Goal: Task Accomplishment & Management: Use online tool/utility

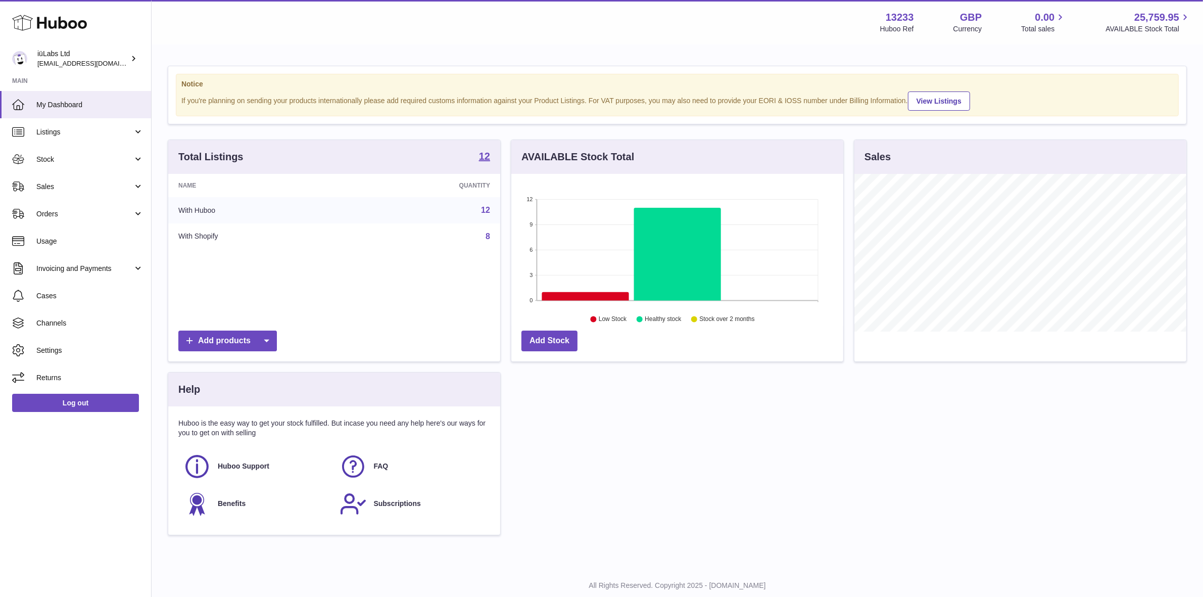
scroll to position [157, 332]
click at [76, 182] on span "Sales" at bounding box center [84, 187] width 96 height 10
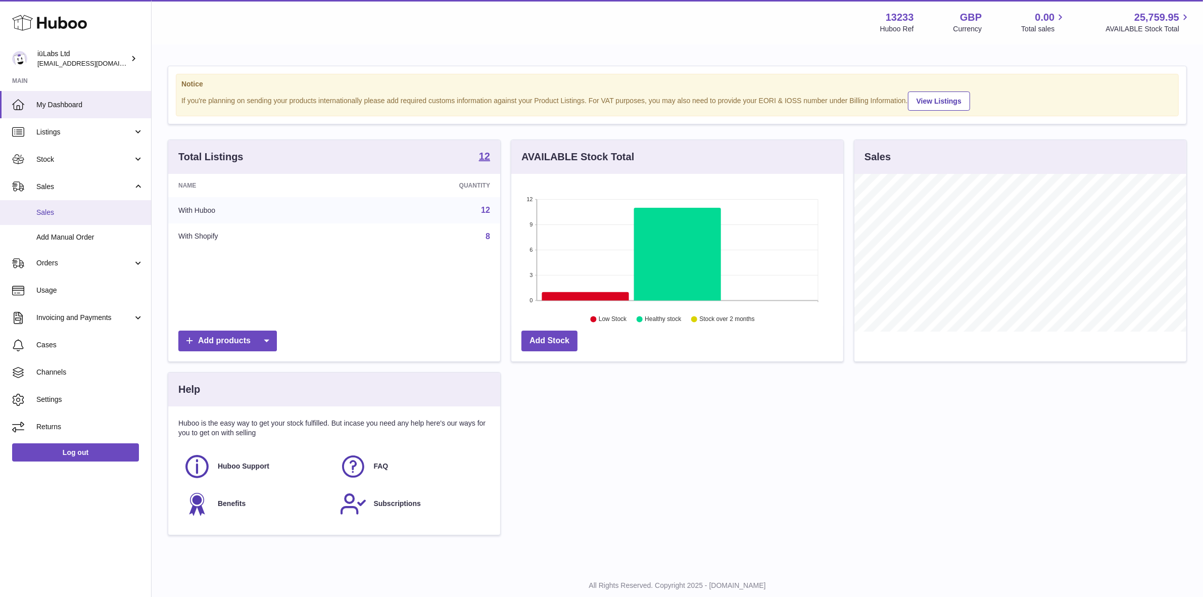
click at [84, 222] on link "Sales" at bounding box center [75, 212] width 151 height 25
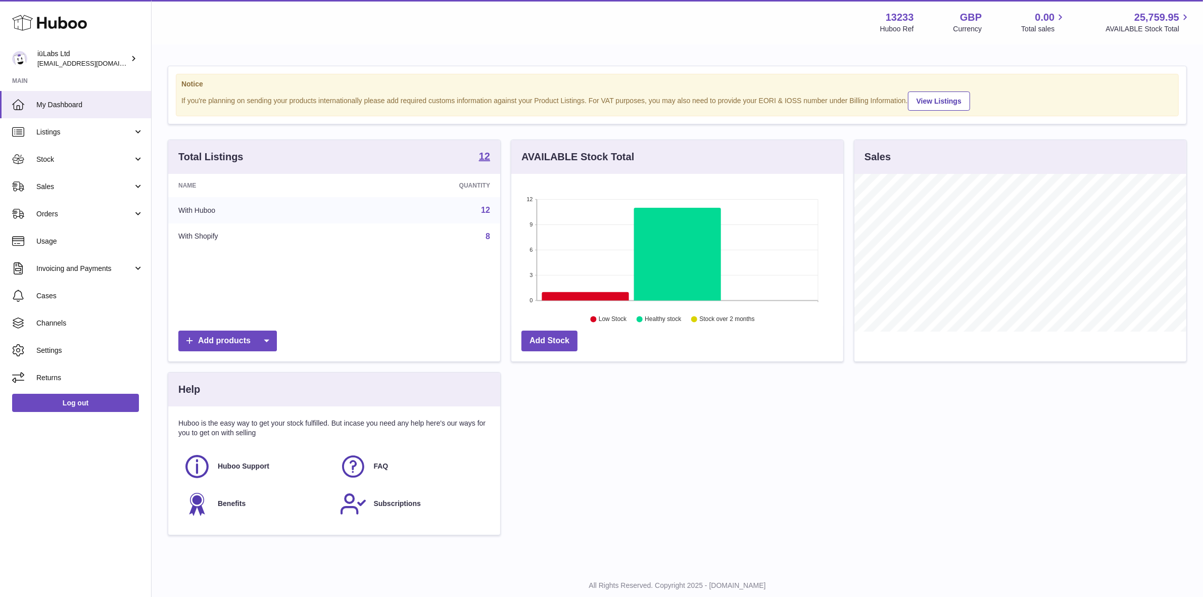
scroll to position [157, 332]
click at [106, 189] on span "Sales" at bounding box center [84, 187] width 96 height 10
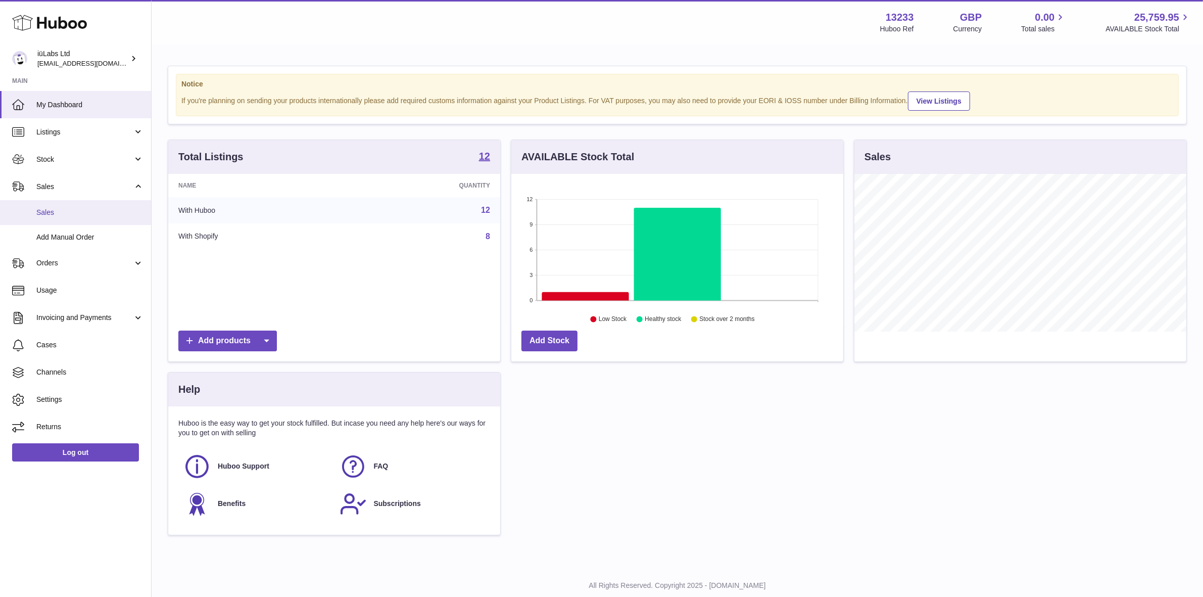
click at [91, 214] on span "Sales" at bounding box center [89, 213] width 107 height 10
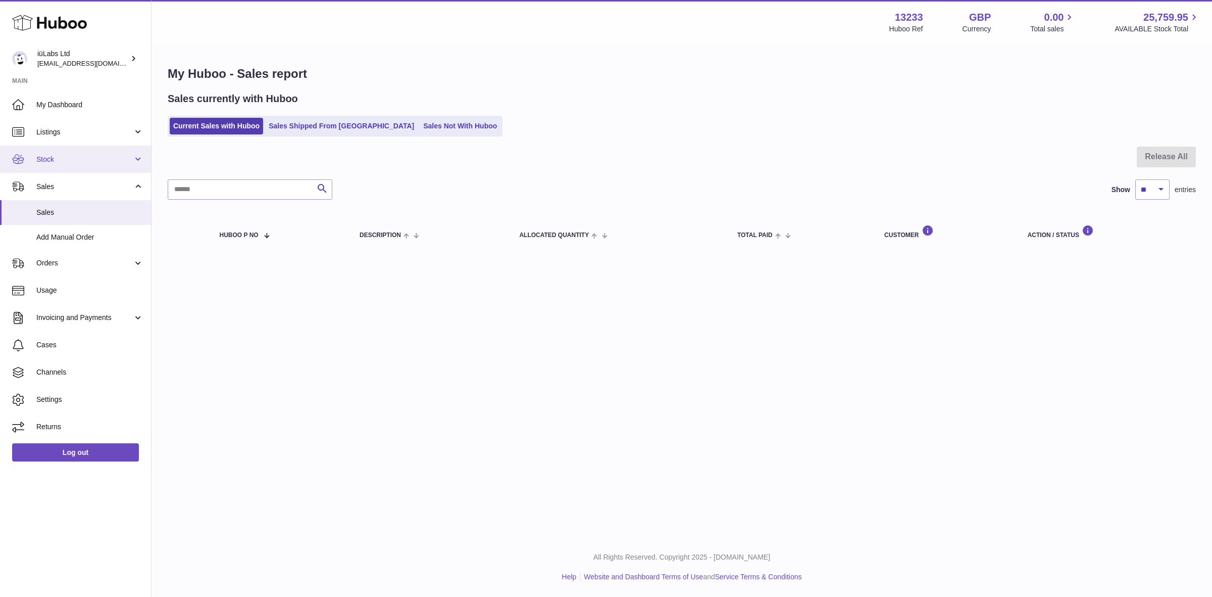
click at [76, 163] on span "Stock" at bounding box center [84, 160] width 96 height 10
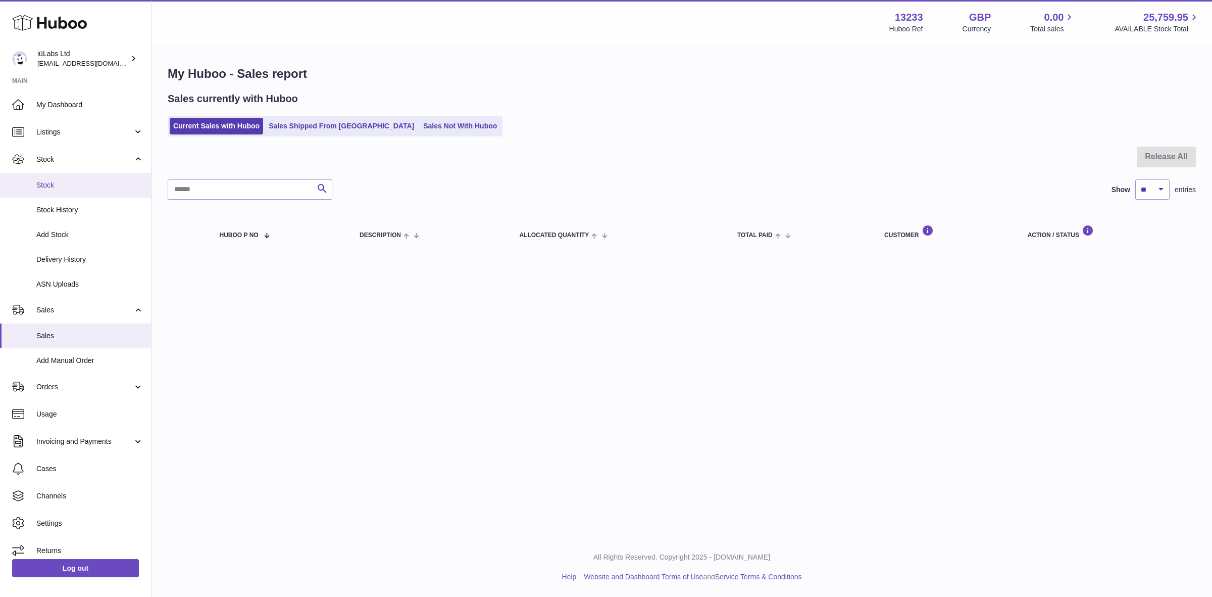
click at [76, 183] on span "Stock" at bounding box center [89, 185] width 107 height 10
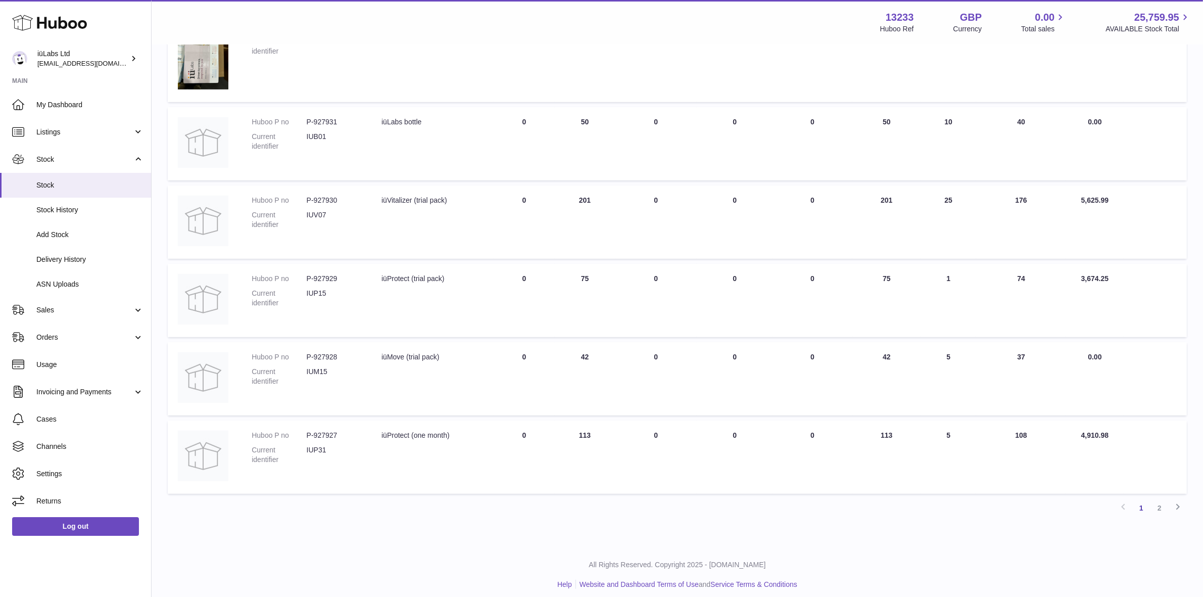
scroll to position [567, 0]
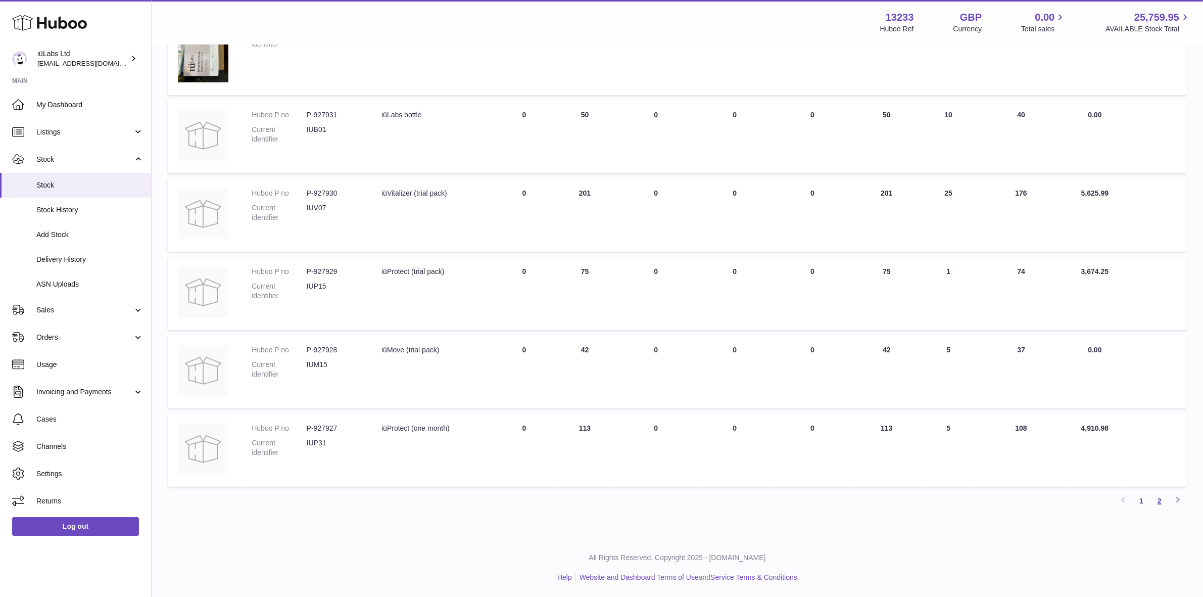
click at [1160, 499] on link "2" at bounding box center [1159, 501] width 18 height 18
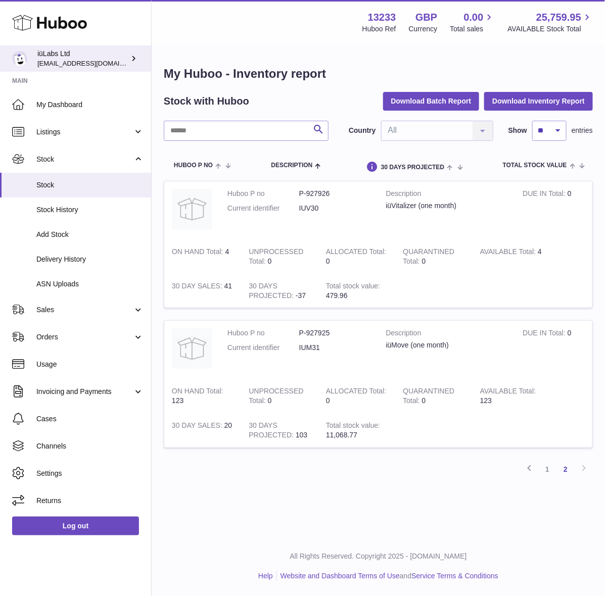
click at [130, 48] on link "iüLabs Ltd info@iulabs.co" at bounding box center [75, 58] width 151 height 26
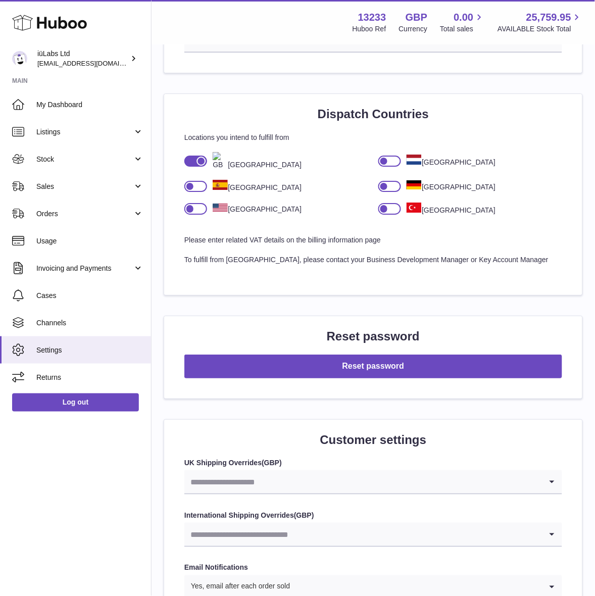
scroll to position [948, 0]
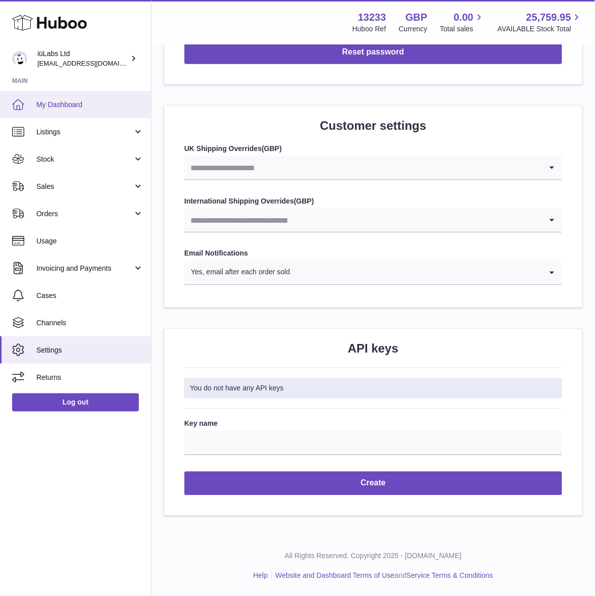
click at [77, 110] on link "My Dashboard" at bounding box center [75, 104] width 151 height 27
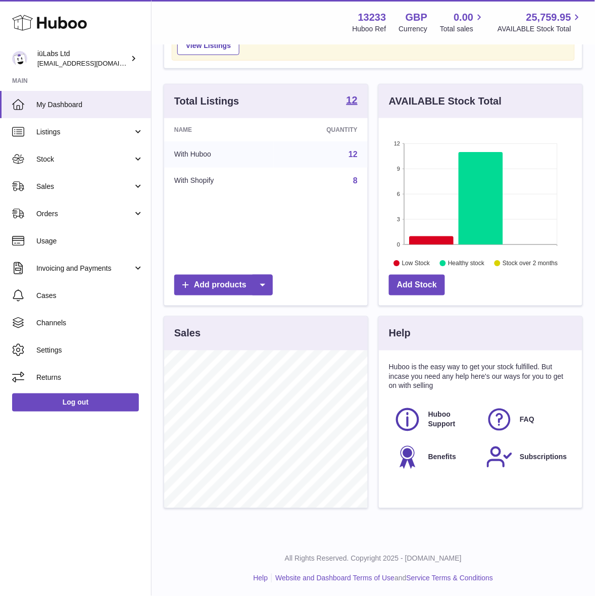
scroll to position [78, 0]
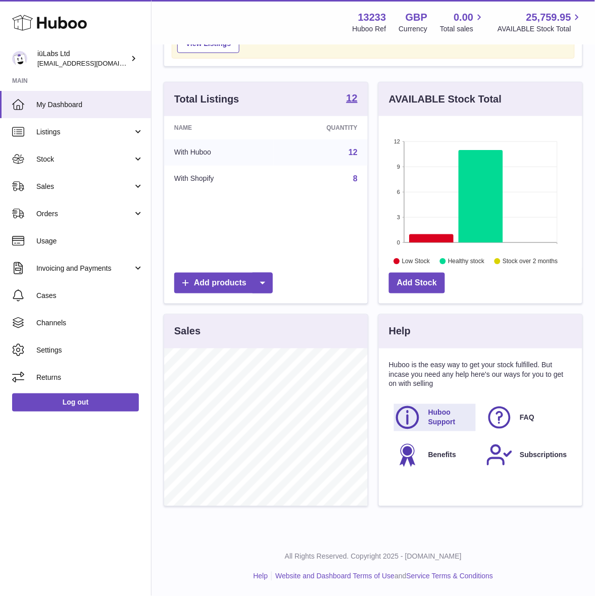
click at [435, 410] on span "Huboo Support" at bounding box center [451, 417] width 46 height 19
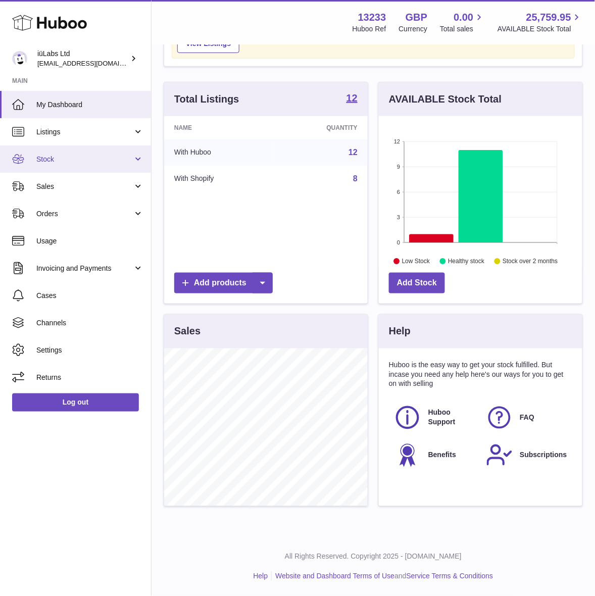
click at [65, 170] on link "Stock" at bounding box center [75, 158] width 151 height 27
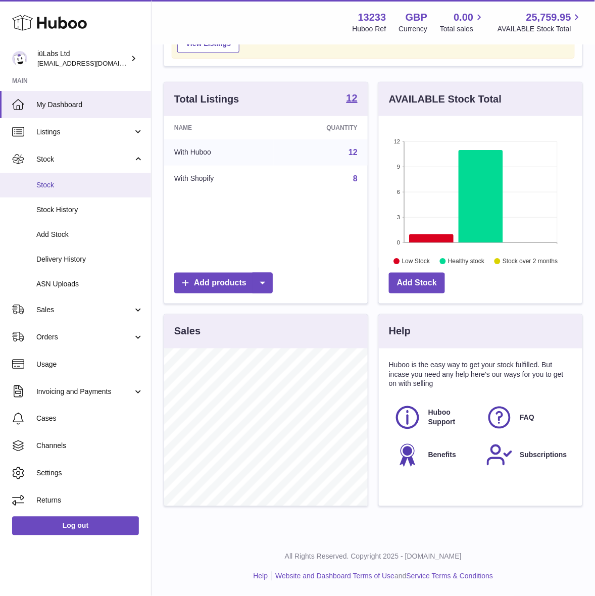
click at [46, 173] on link "Stock" at bounding box center [75, 185] width 151 height 25
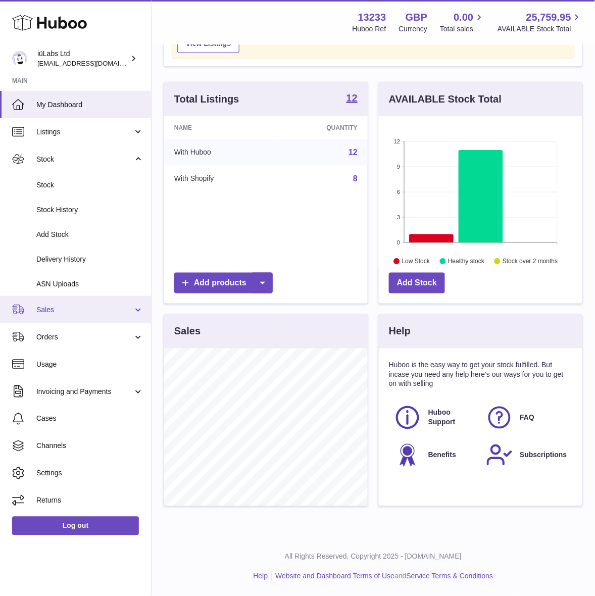
click at [87, 311] on span "Sales" at bounding box center [84, 310] width 96 height 10
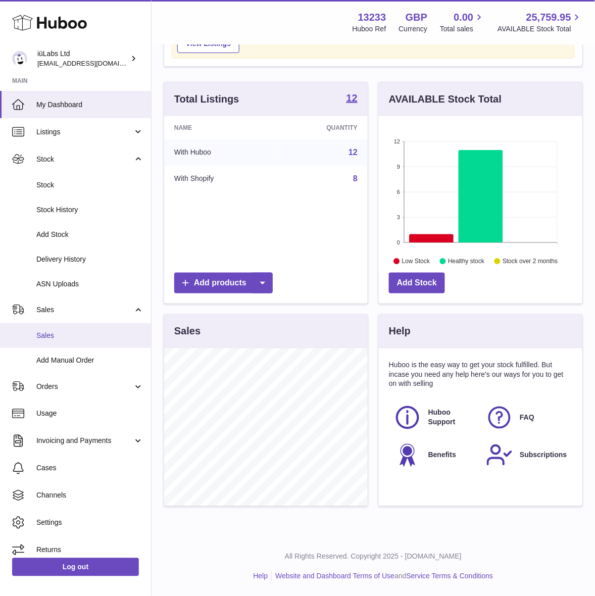
click at [76, 327] on link "Sales" at bounding box center [75, 335] width 151 height 25
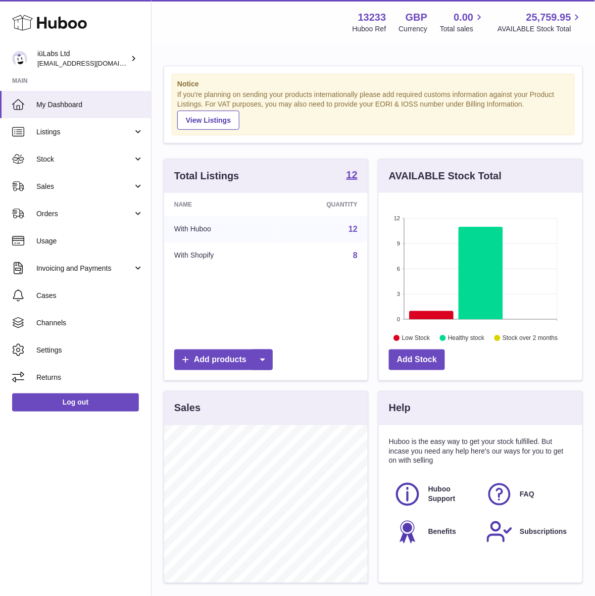
scroll to position [157, 204]
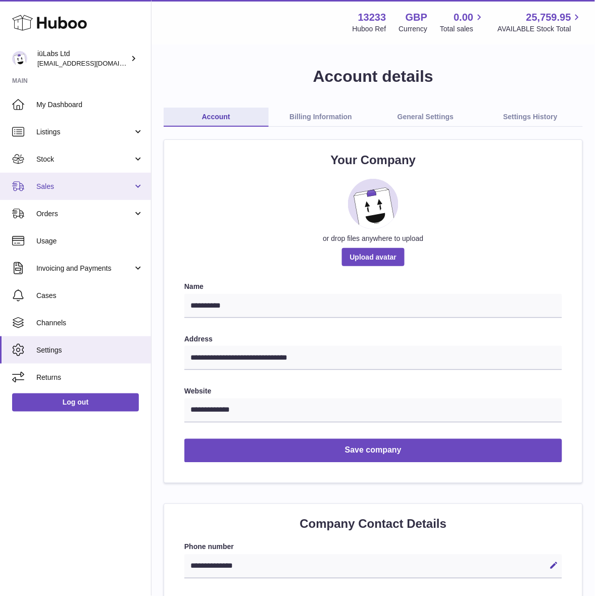
click at [70, 195] on link "Sales" at bounding box center [75, 186] width 151 height 27
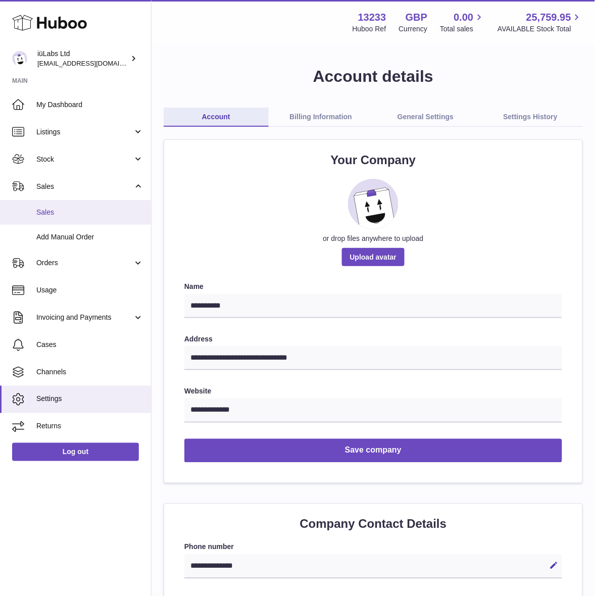
click at [71, 210] on span "Sales" at bounding box center [89, 213] width 107 height 10
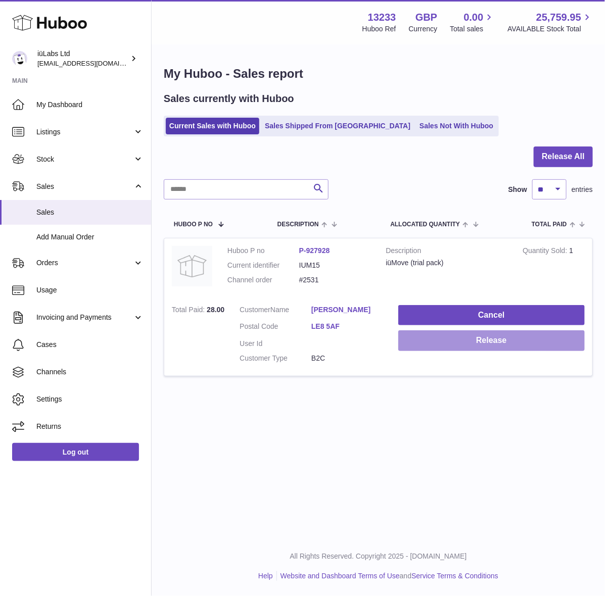
click at [470, 342] on button "Release" at bounding box center [491, 340] width 186 height 21
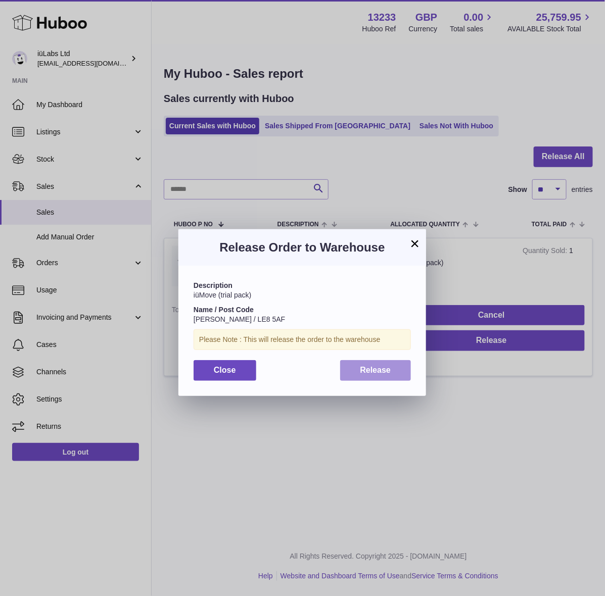
click at [391, 371] on button "Release" at bounding box center [375, 370] width 71 height 21
